Goal: Information Seeking & Learning: Learn about a topic

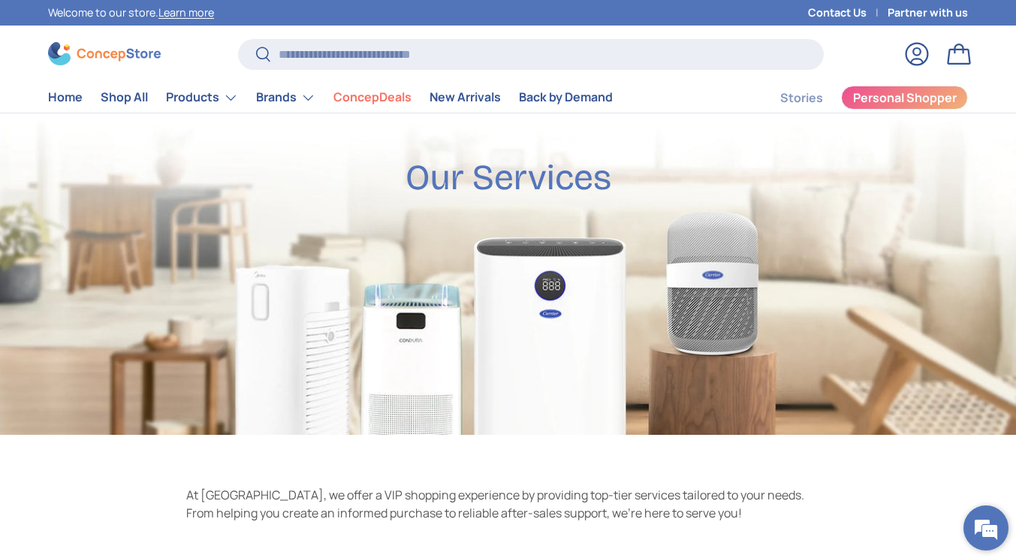
click at [1000, 535] on em at bounding box center [986, 528] width 41 height 41
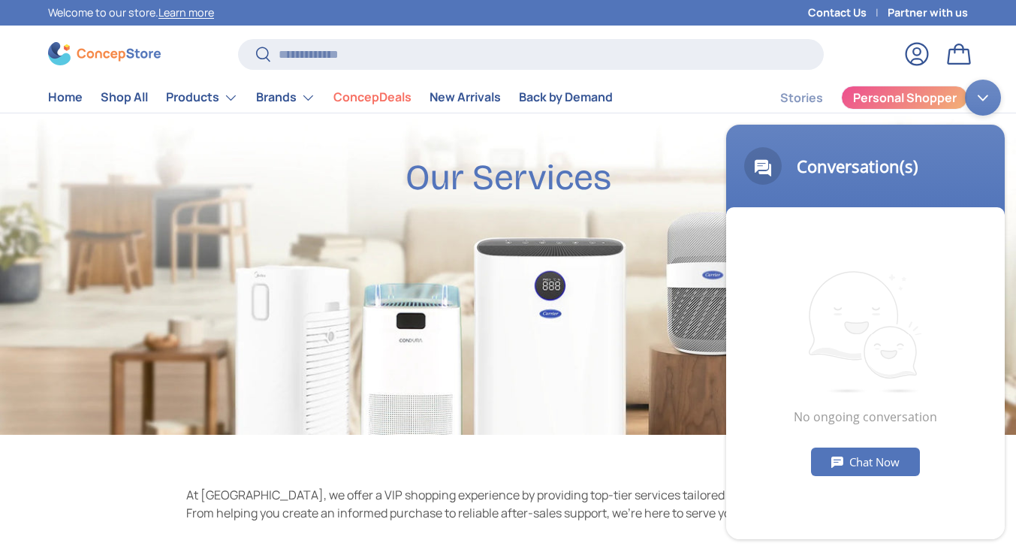
click at [981, 92] on div "Minimize live chat window" at bounding box center [983, 98] width 36 height 36
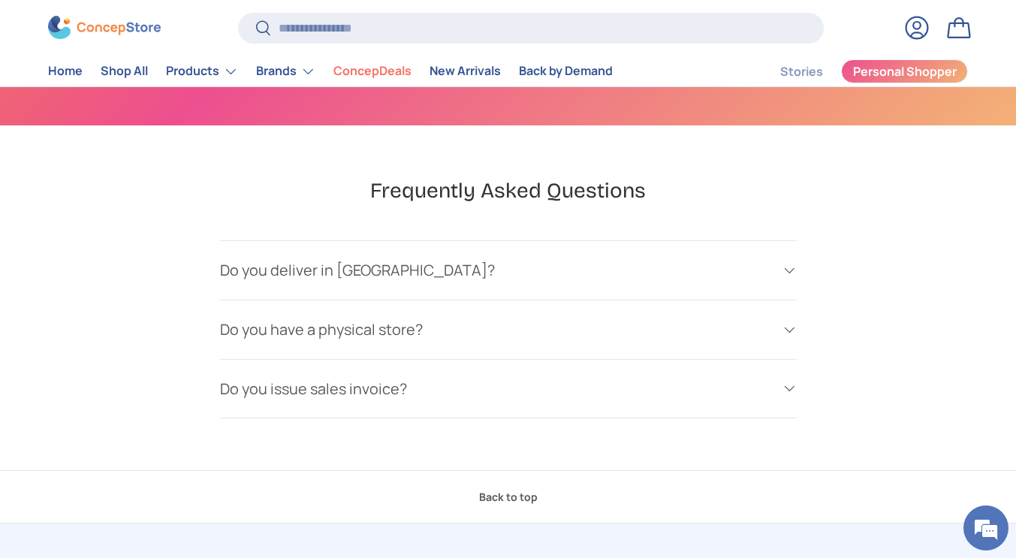
scroll to position [2930, 0]
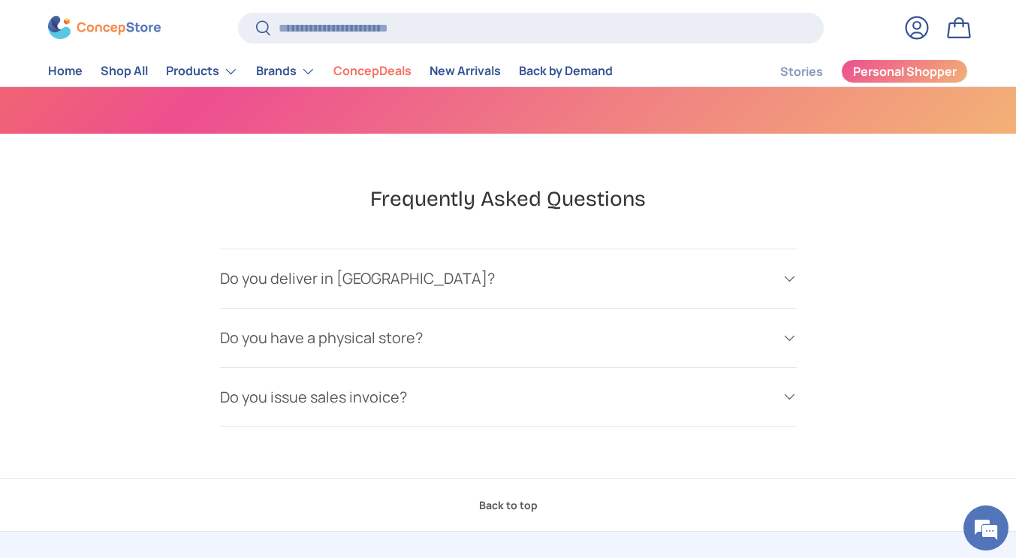
click at [530, 270] on summary "Do you deliver in Metro Manila?" at bounding box center [508, 278] width 577 height 59
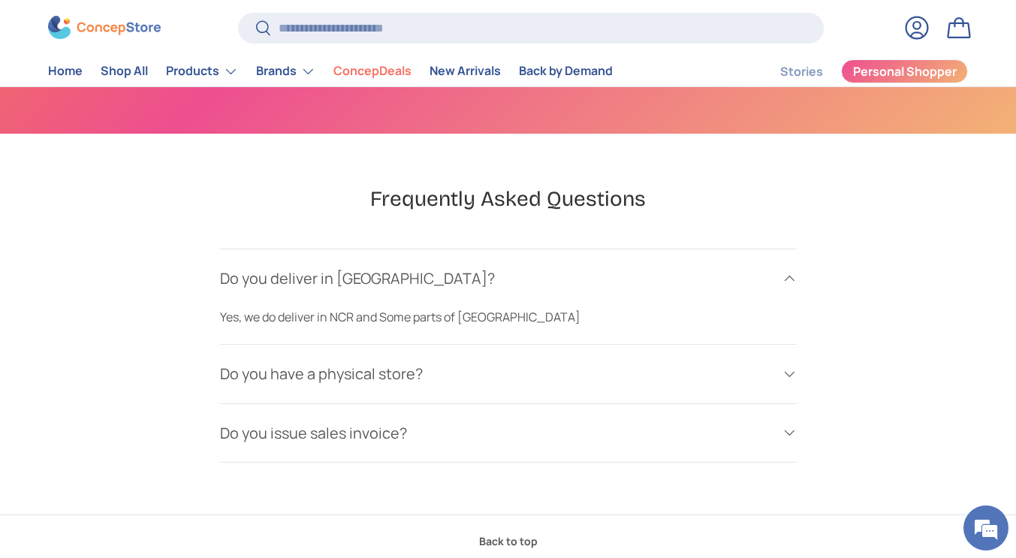
click at [581, 395] on summary "Do you have a physical store?" at bounding box center [508, 374] width 577 height 59
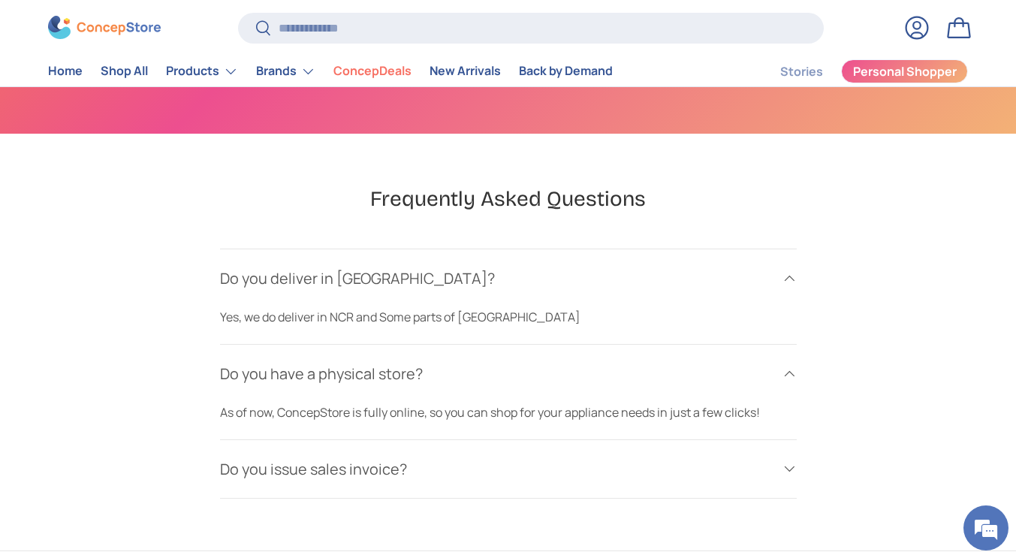
click at [572, 473] on h4 "Do you issue sales invoice?" at bounding box center [496, 469] width 553 height 23
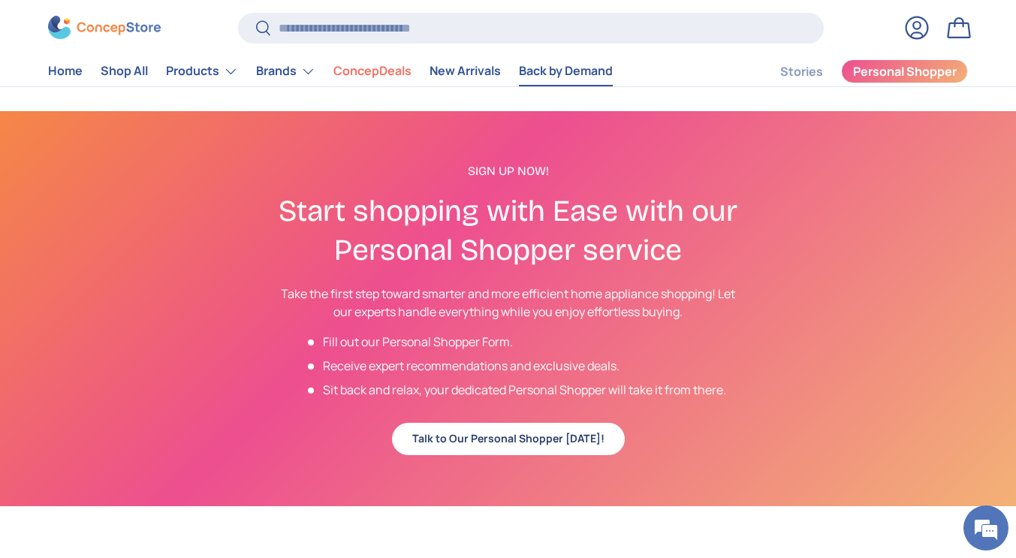
scroll to position [2554, 0]
